Goal: Find specific page/section: Find specific page/section

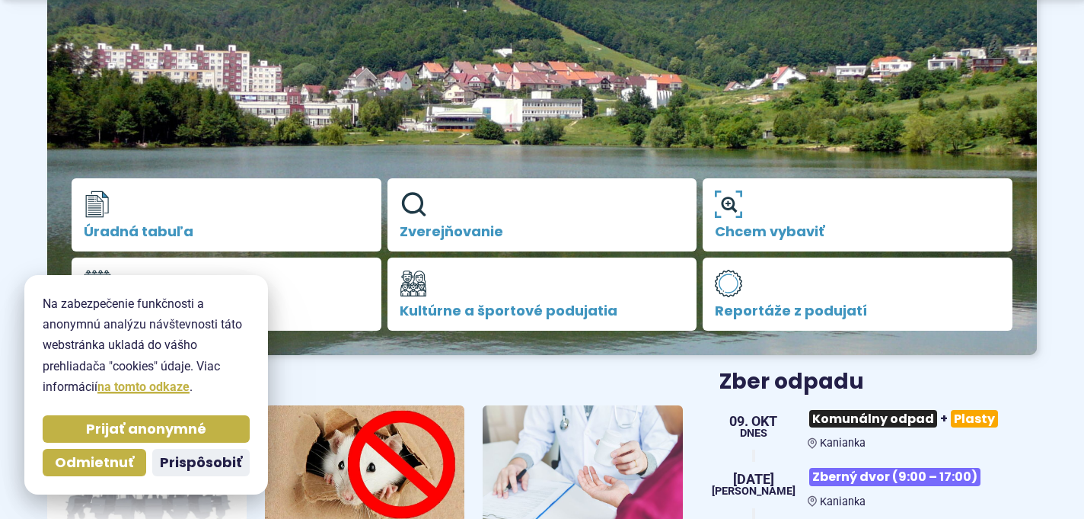
scroll to position [253, 0]
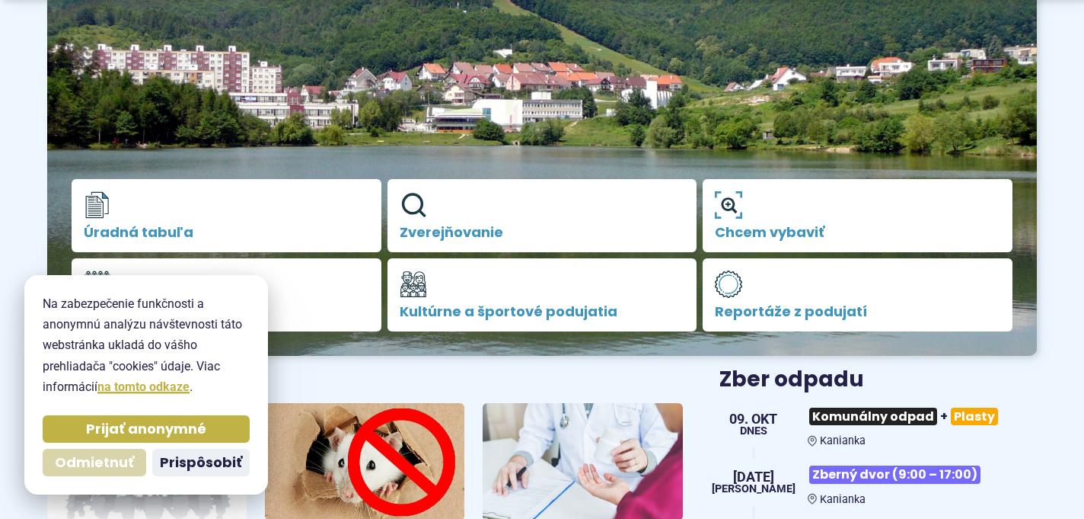
click at [115, 463] on span "Odmietnuť" at bounding box center [94, 463] width 79 height 18
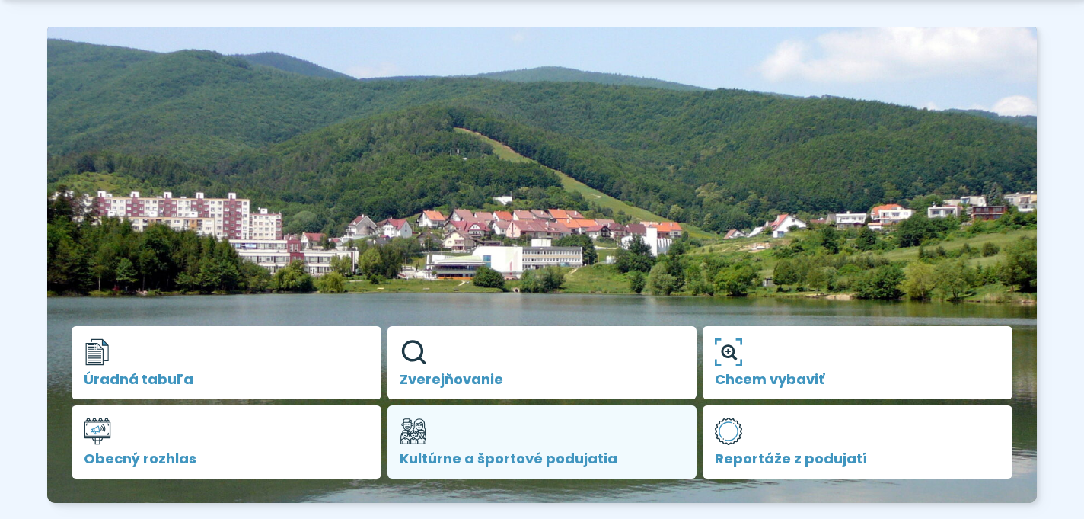
scroll to position [104, 0]
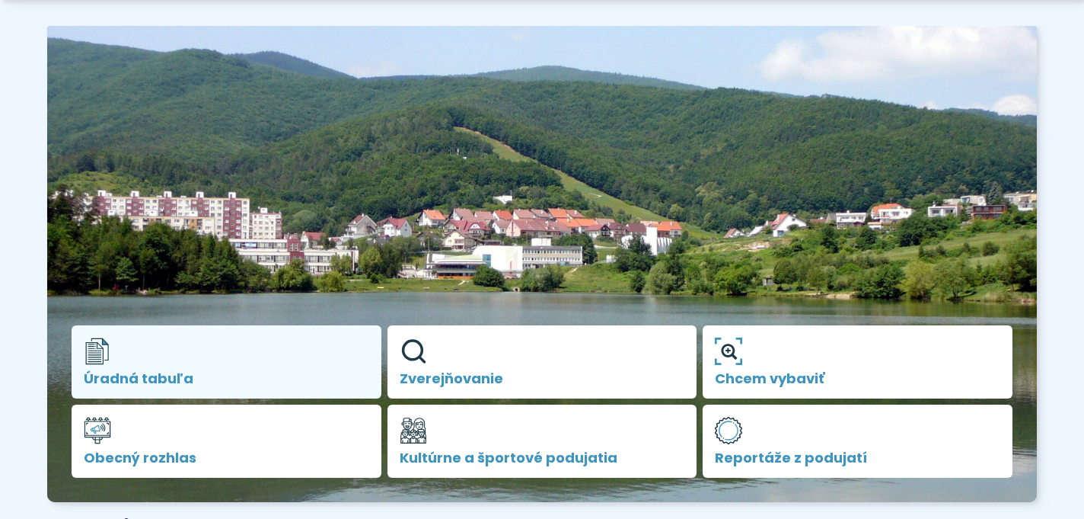
click at [152, 378] on span "Úradná tabuľa" at bounding box center [227, 378] width 286 height 15
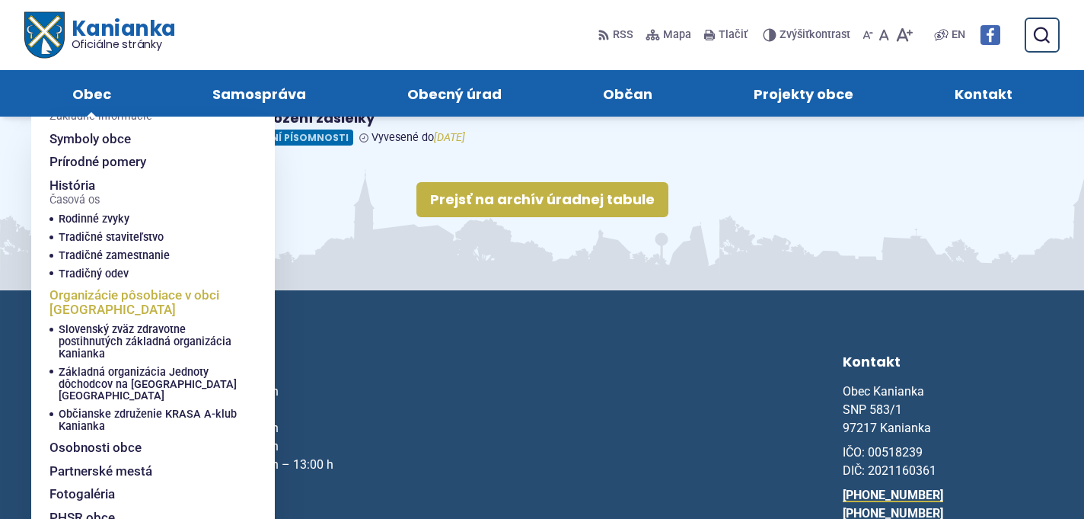
scroll to position [46, 0]
click at [113, 506] on span "PHSR obce [GEOGRAPHIC_DATA]" at bounding box center [144, 523] width 189 height 37
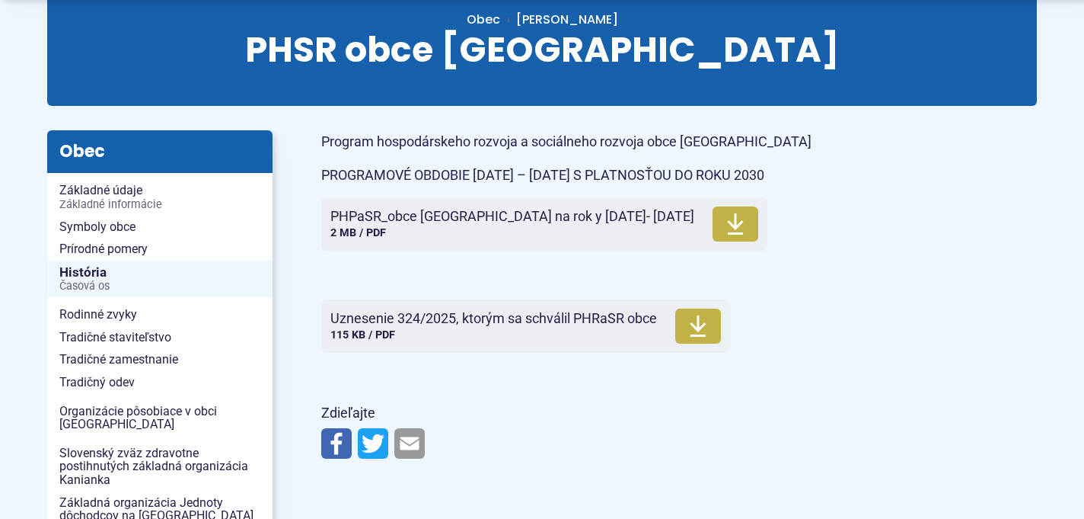
scroll to position [180, 0]
